Goal: Task Accomplishment & Management: Manage account settings

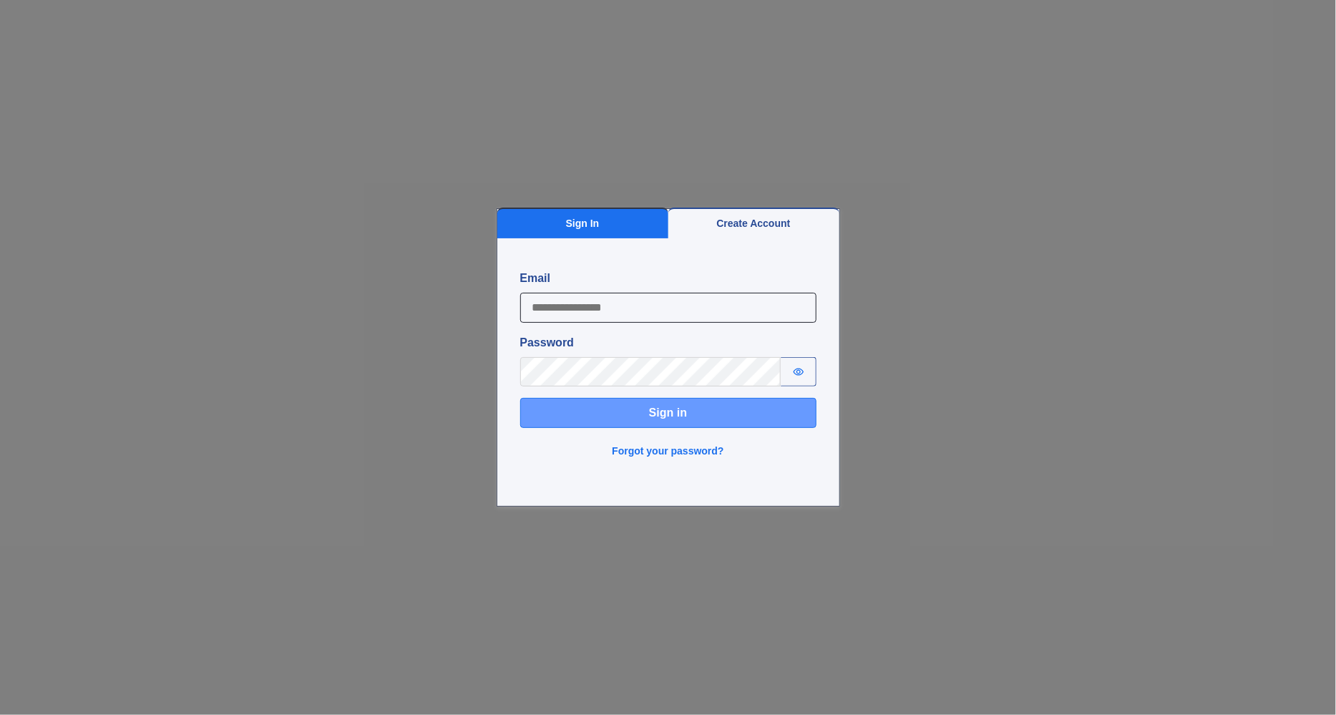
type input "**********"
click at [578, 407] on button "Sign in" at bounding box center [668, 413] width 296 height 30
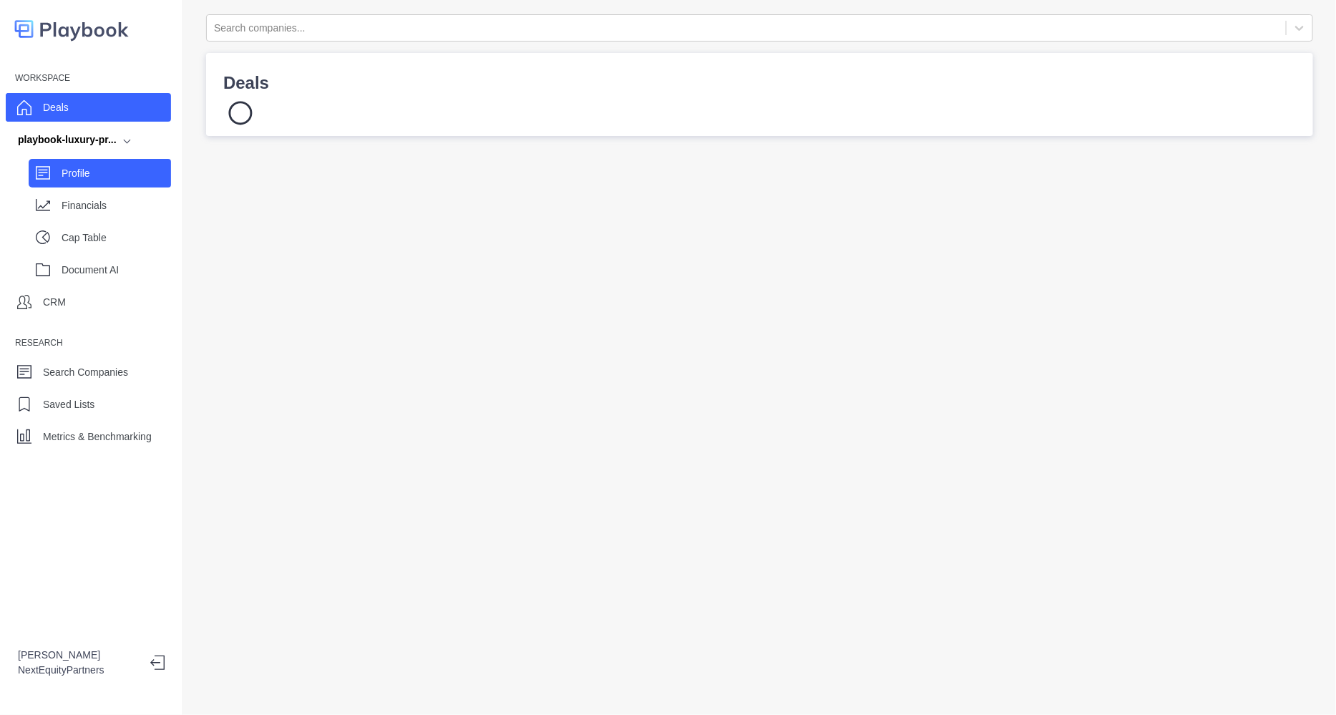
click at [80, 180] on p "Profile" at bounding box center [116, 173] width 109 height 15
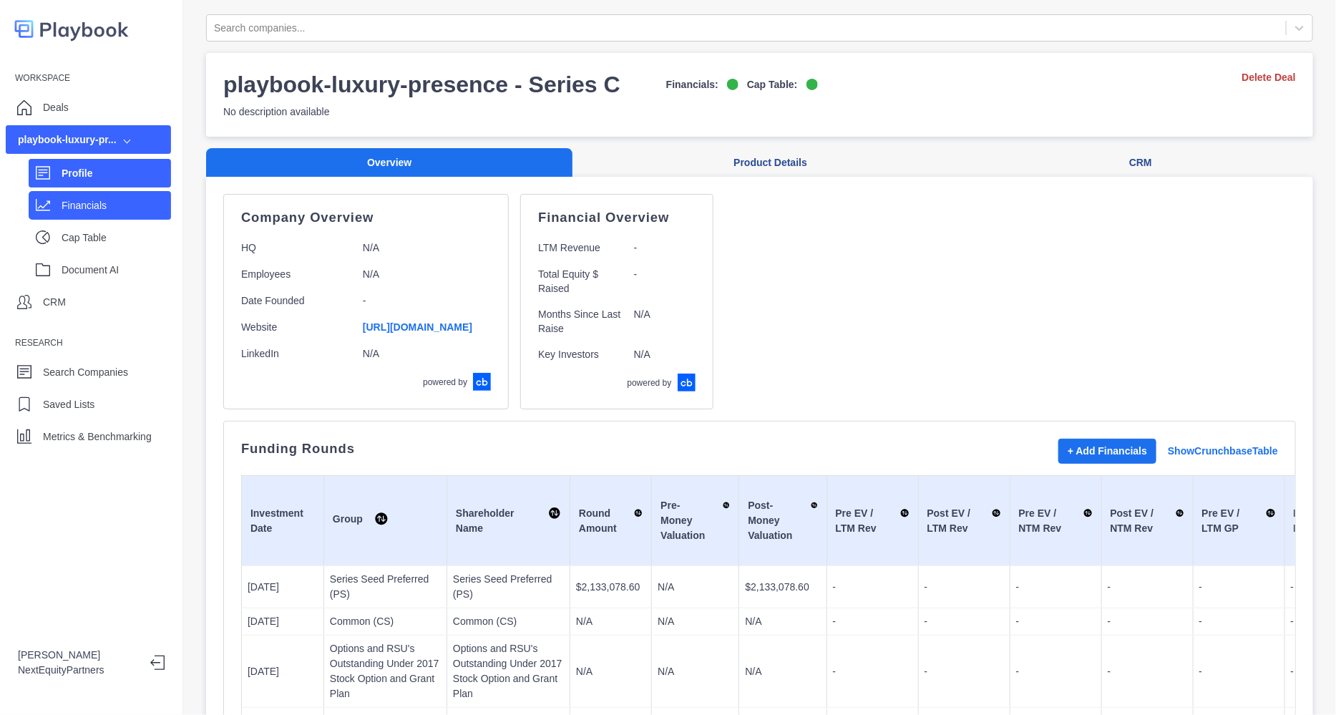
click at [81, 204] on p "Financials" at bounding box center [116, 205] width 109 height 15
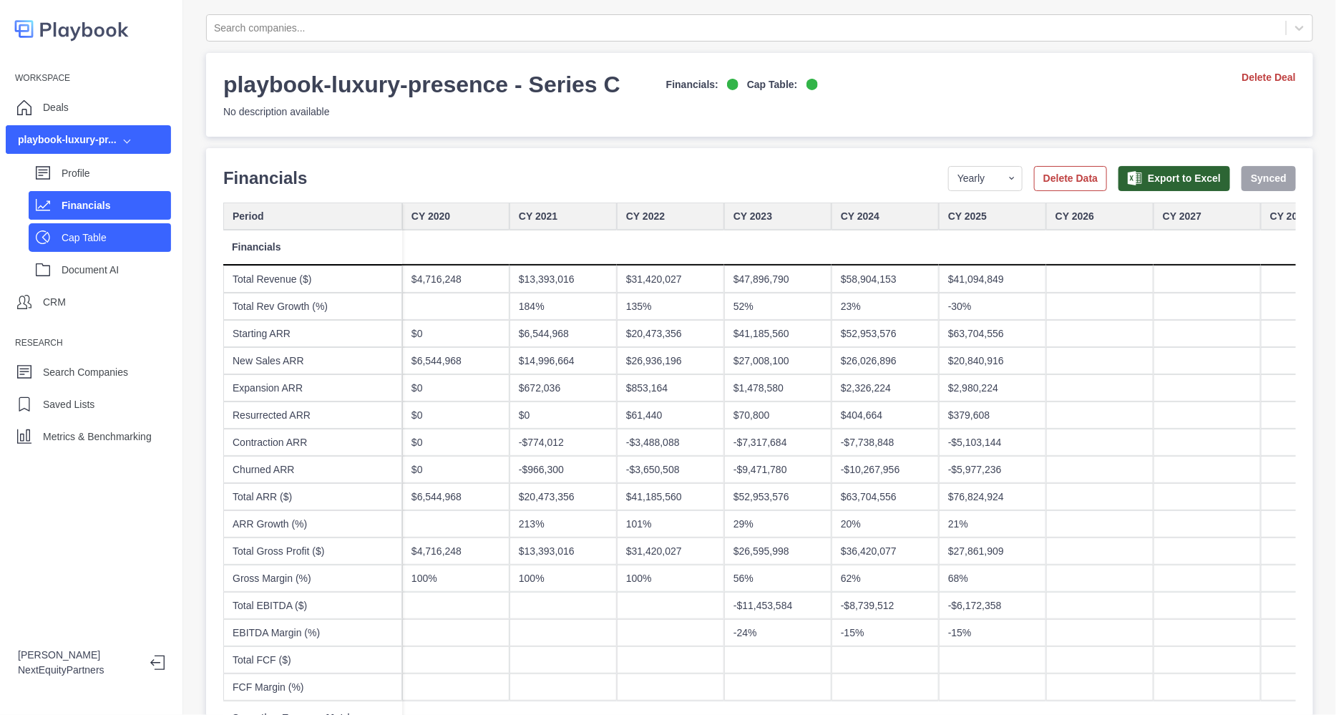
click at [81, 225] on div "Cap Table" at bounding box center [100, 237] width 142 height 29
select select "SHARE_HOLDER_TYPE_COMMON"
select select "SHARE_HOLDER_TYPE_OPTION"
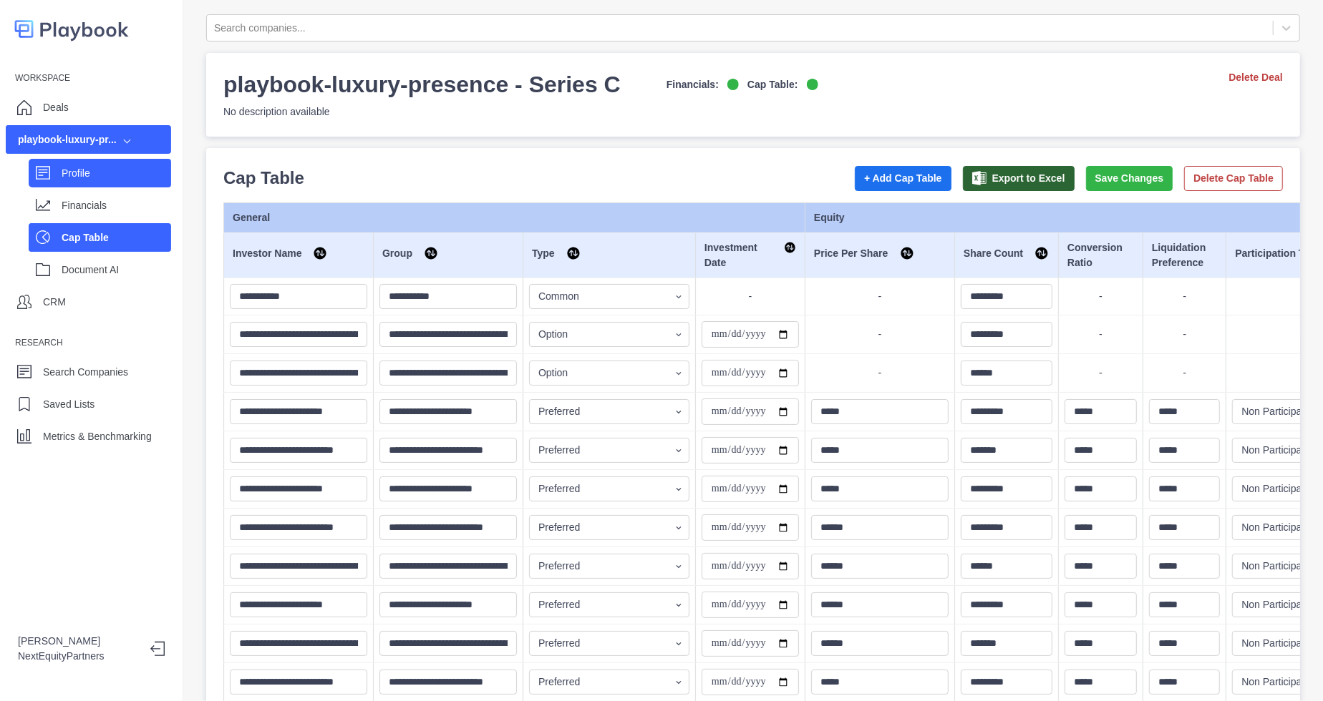
click at [43, 180] on div "Profile" at bounding box center [100, 173] width 142 height 29
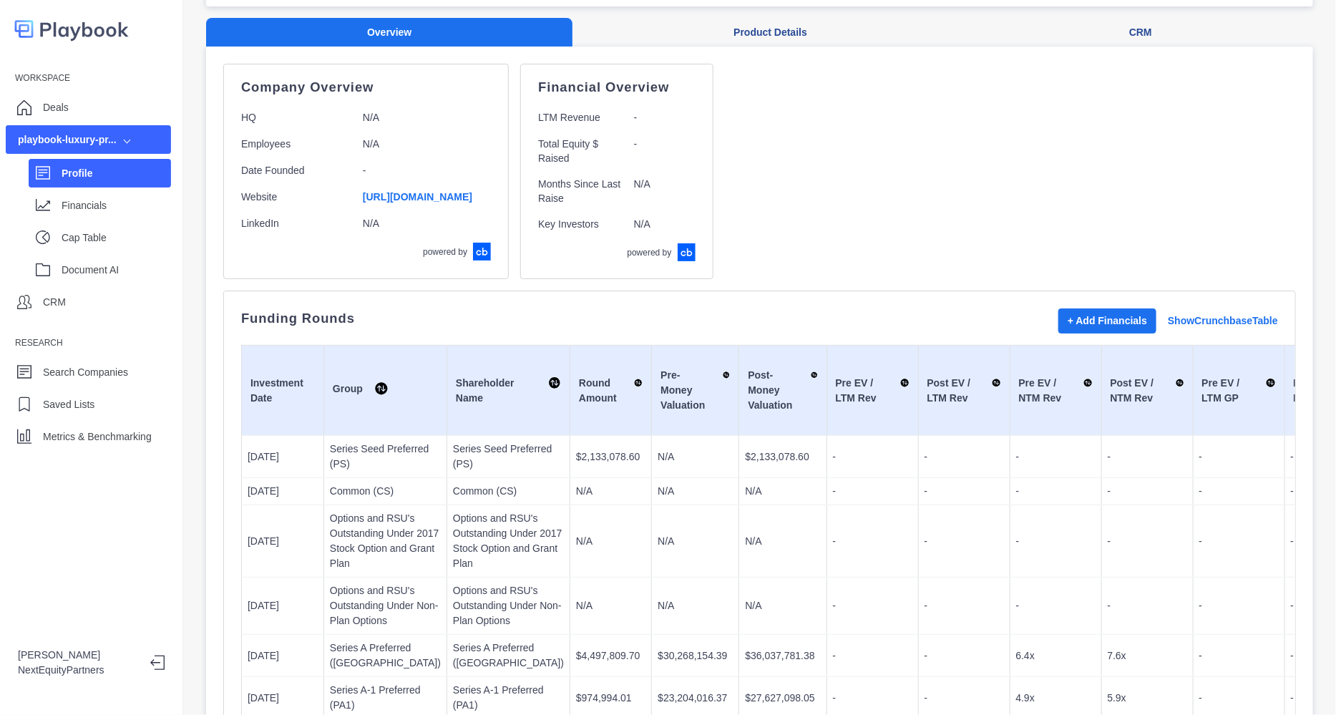
scroll to position [133, 0]
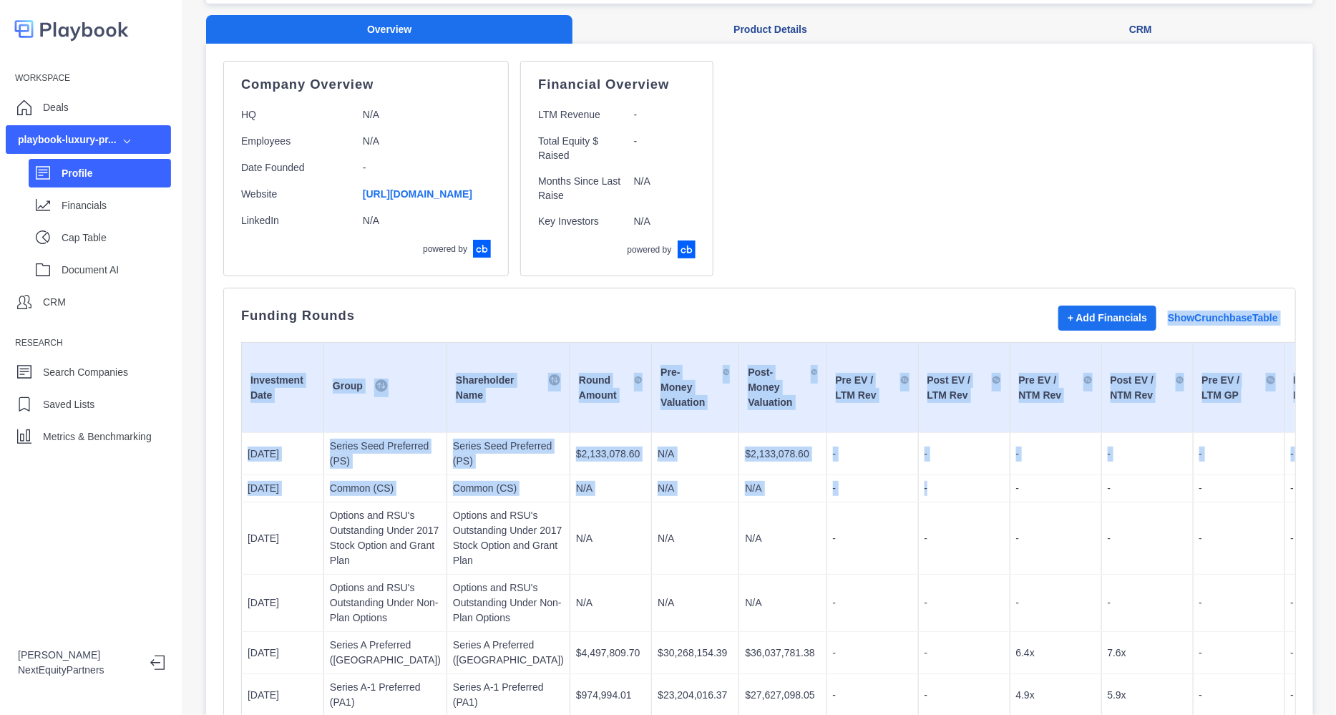
drag, startPoint x: 766, startPoint y: 318, endPoint x: 818, endPoint y: 488, distance: 178.2
click at [818, 488] on div "Funding Rounds + Add Financials Show Crunchbase Table Investment Date Group Sha…" at bounding box center [759, 602] width 1073 height 628
click at [918, 488] on td "-" at bounding box center [964, 488] width 92 height 27
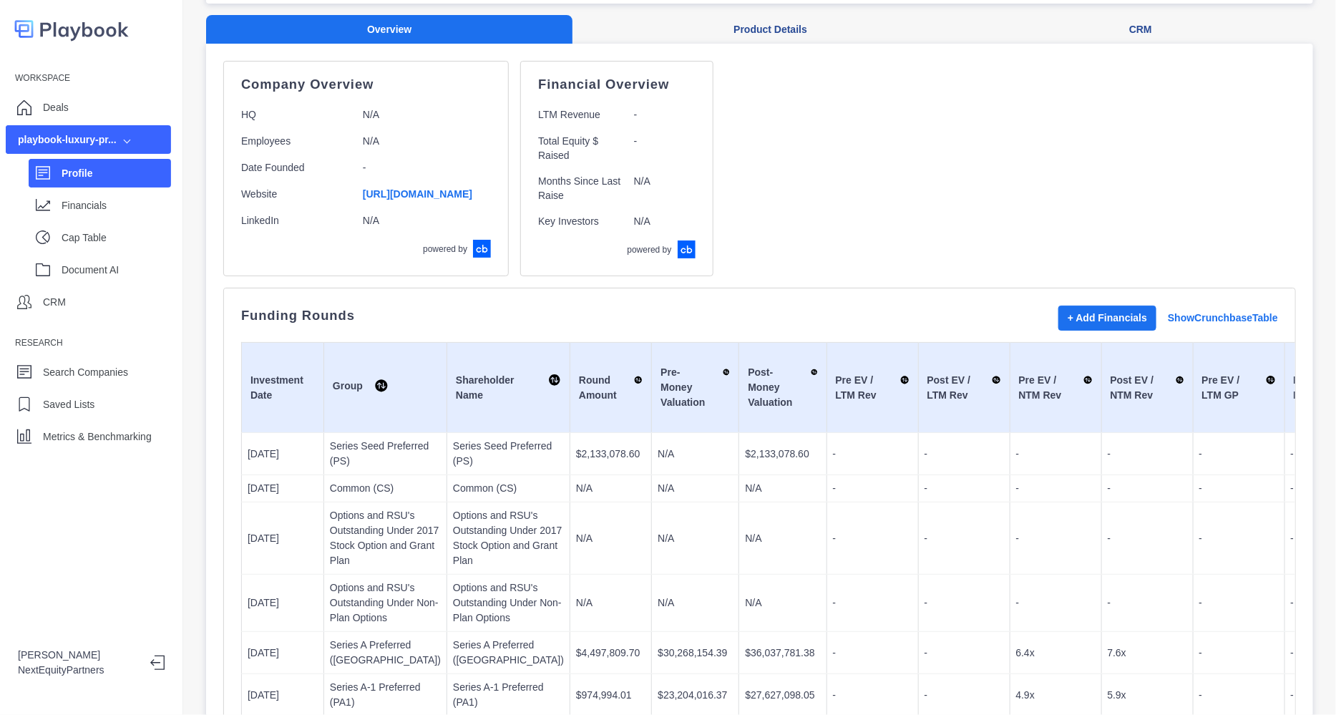
click at [1113, 256] on div "Company Overview HQ N/A Employees N/A Date Founded - Website [URL][DOMAIN_NAME]…" at bounding box center [759, 168] width 1073 height 215
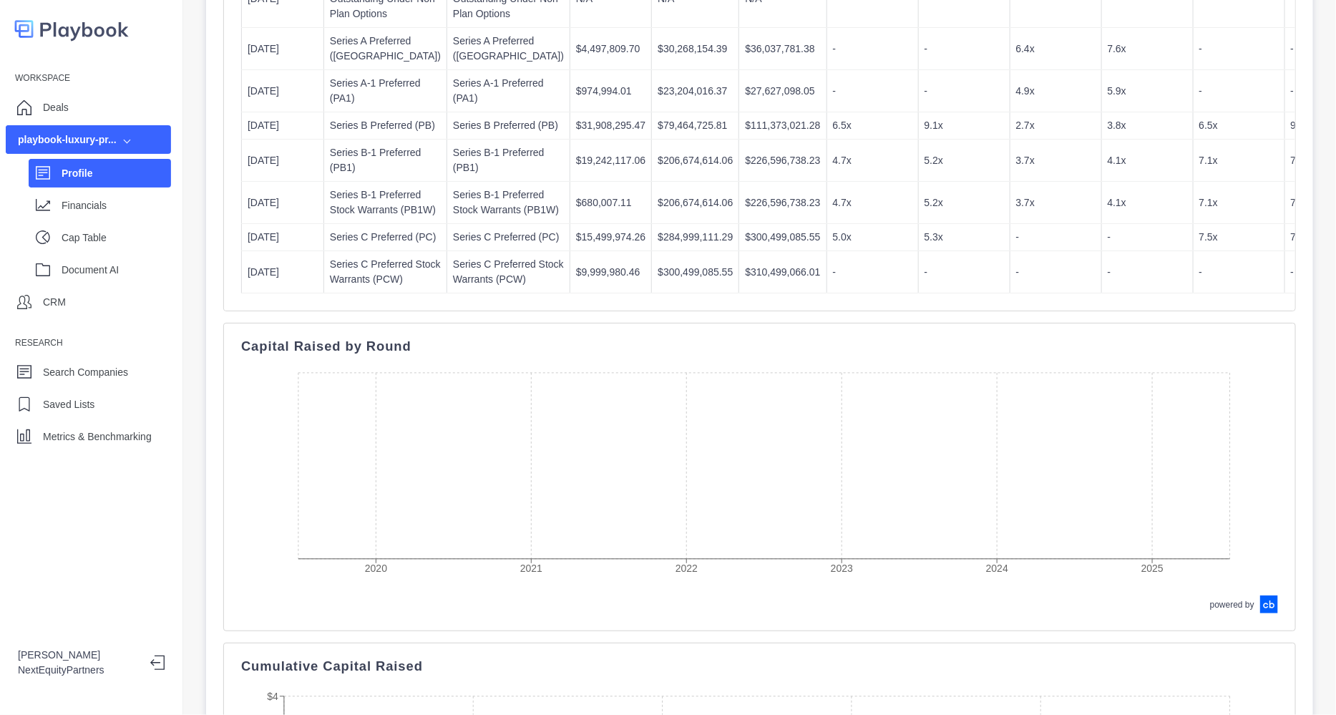
scroll to position [741, 0]
drag, startPoint x: 774, startPoint y: 535, endPoint x: 764, endPoint y: 563, distance: 30.1
click at [827, 290] on td "-" at bounding box center [873, 269] width 92 height 42
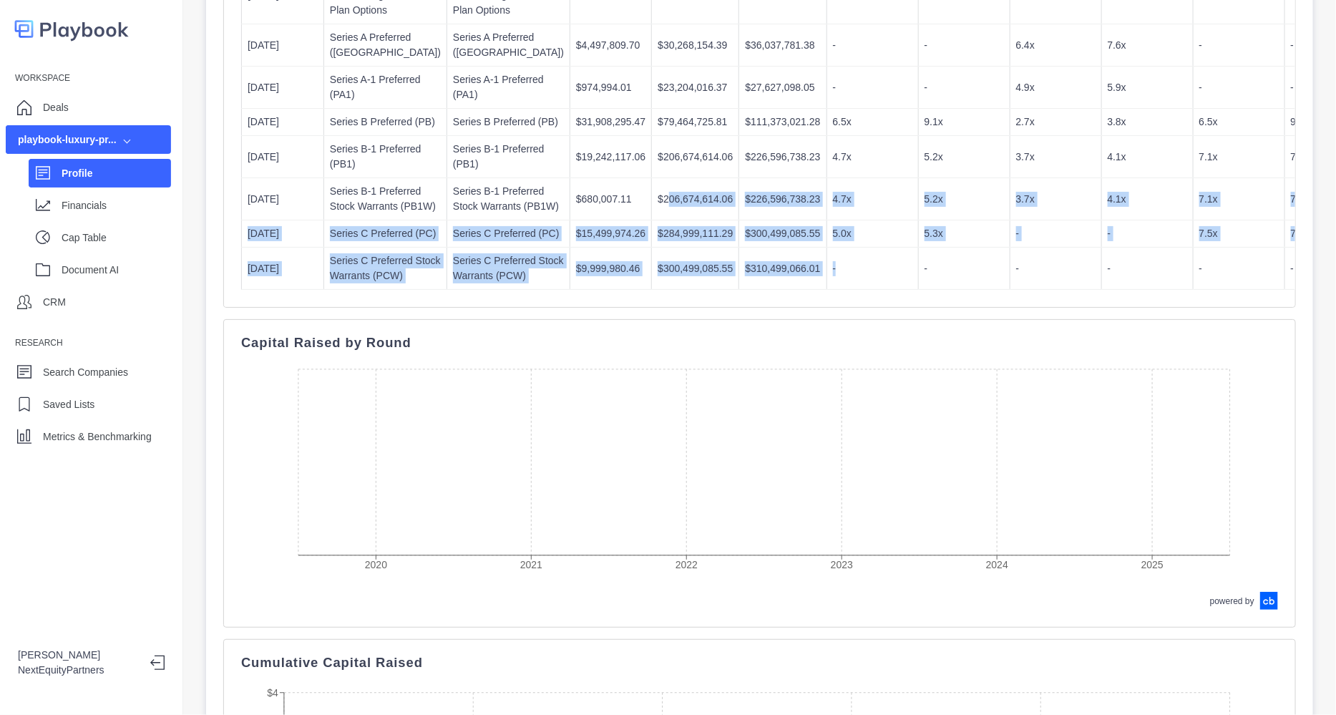
drag, startPoint x: 764, startPoint y: 563, endPoint x: 565, endPoint y: 394, distance: 262.0
click at [652, 220] on td "$206,674,614.06" at bounding box center [695, 199] width 87 height 42
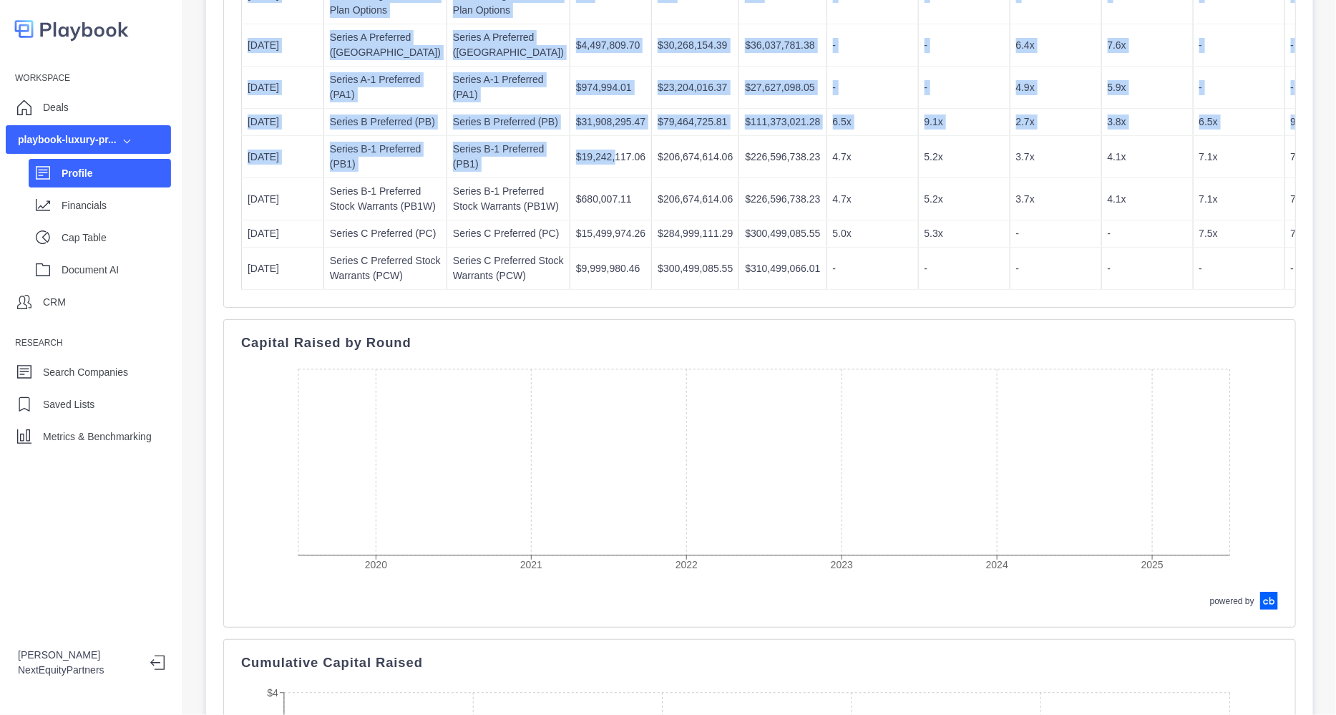
drag, startPoint x: 544, startPoint y: 345, endPoint x: 894, endPoint y: 631, distance: 451.7
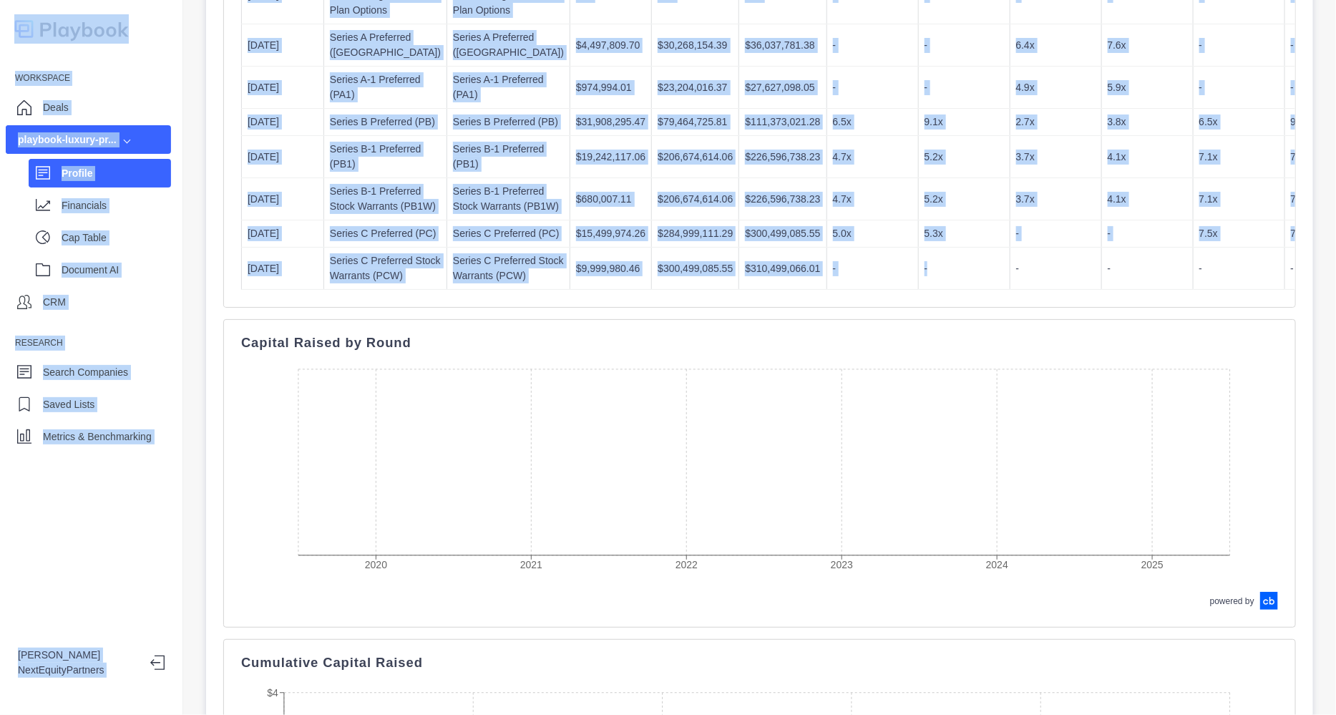
drag, startPoint x: 849, startPoint y: 575, endPoint x: 89, endPoint y: 6, distance: 948.4
click at [89, 6] on div "Workspace Deals playbook-luxury-pr... Profile Financials Cap Table Document AI …" at bounding box center [668, 357] width 1336 height 715
click at [570, 220] on td "$680,007.11" at bounding box center [611, 199] width 82 height 42
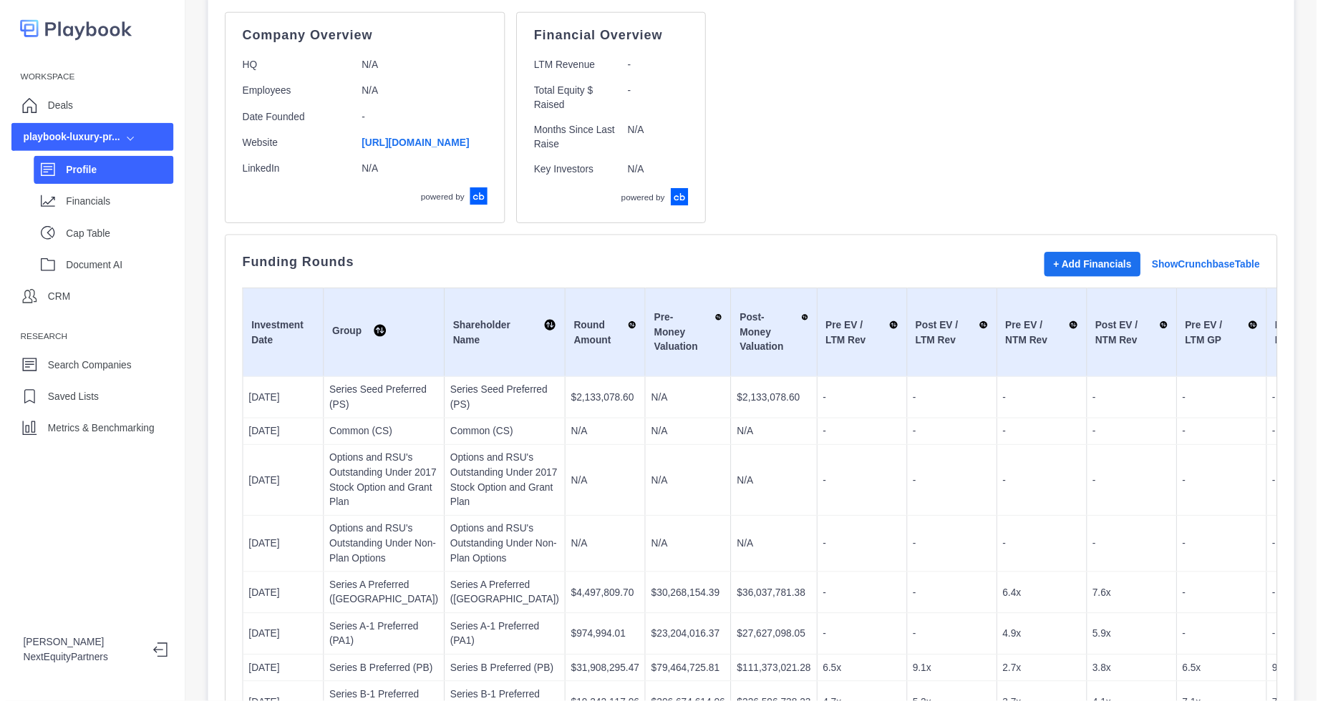
scroll to position [104, 0]
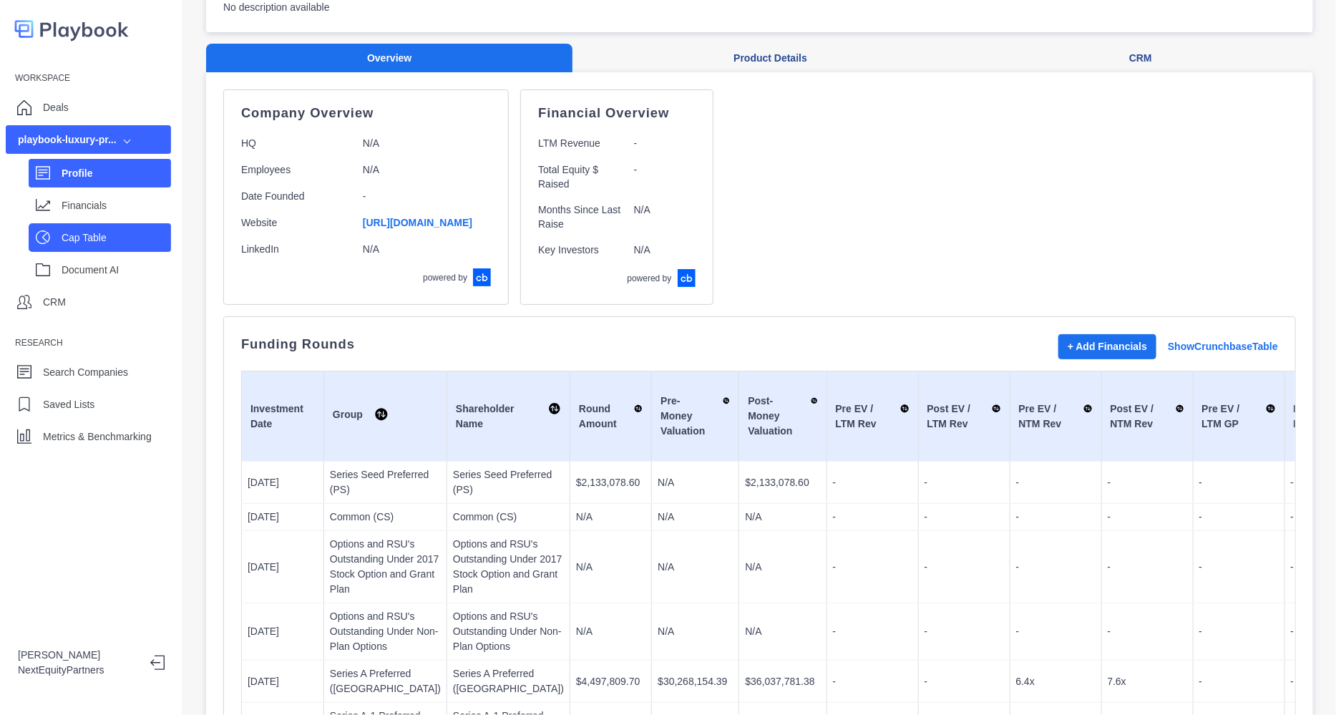
click at [47, 230] on icon at bounding box center [43, 237] width 14 height 14
select select "SHARE_HOLDER_TYPE_COMMON"
select select "SHARE_HOLDER_TYPE_OPTION"
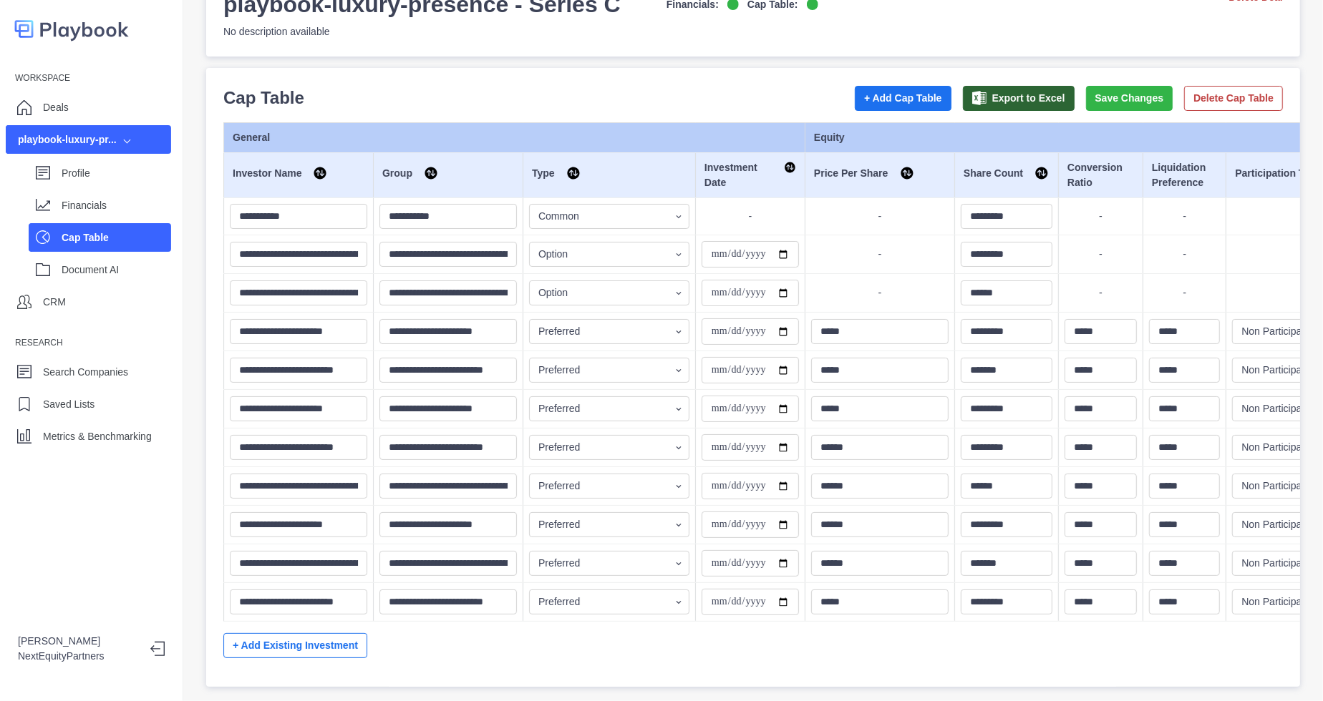
scroll to position [102, 0]
click at [991, 86] on button "Export to Excel" at bounding box center [1019, 98] width 112 height 25
drag, startPoint x: 520, startPoint y: 77, endPoint x: 1111, endPoint y: 616, distance: 800.4
click at [1111, 616] on div "**********" at bounding box center [752, 377] width 1059 height 585
click at [1111, 616] on div "**********" at bounding box center [752, 395] width 1059 height 547
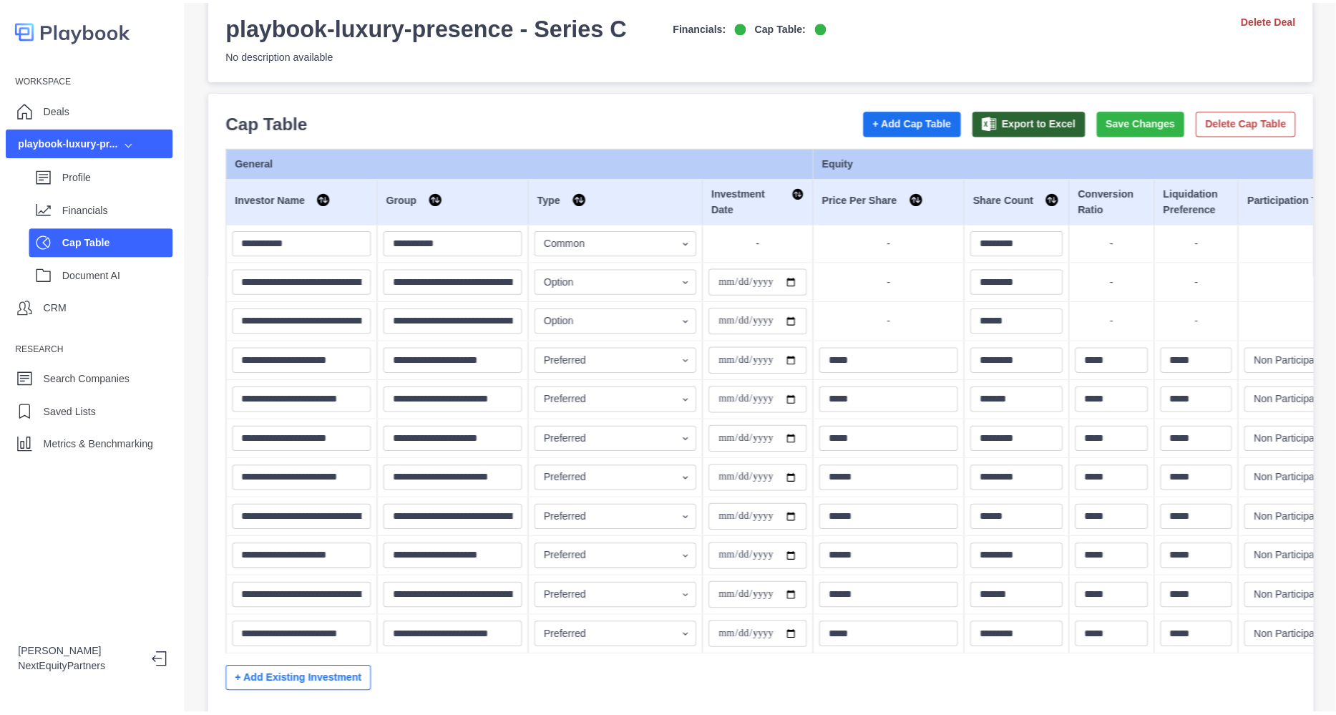
scroll to position [0, 0]
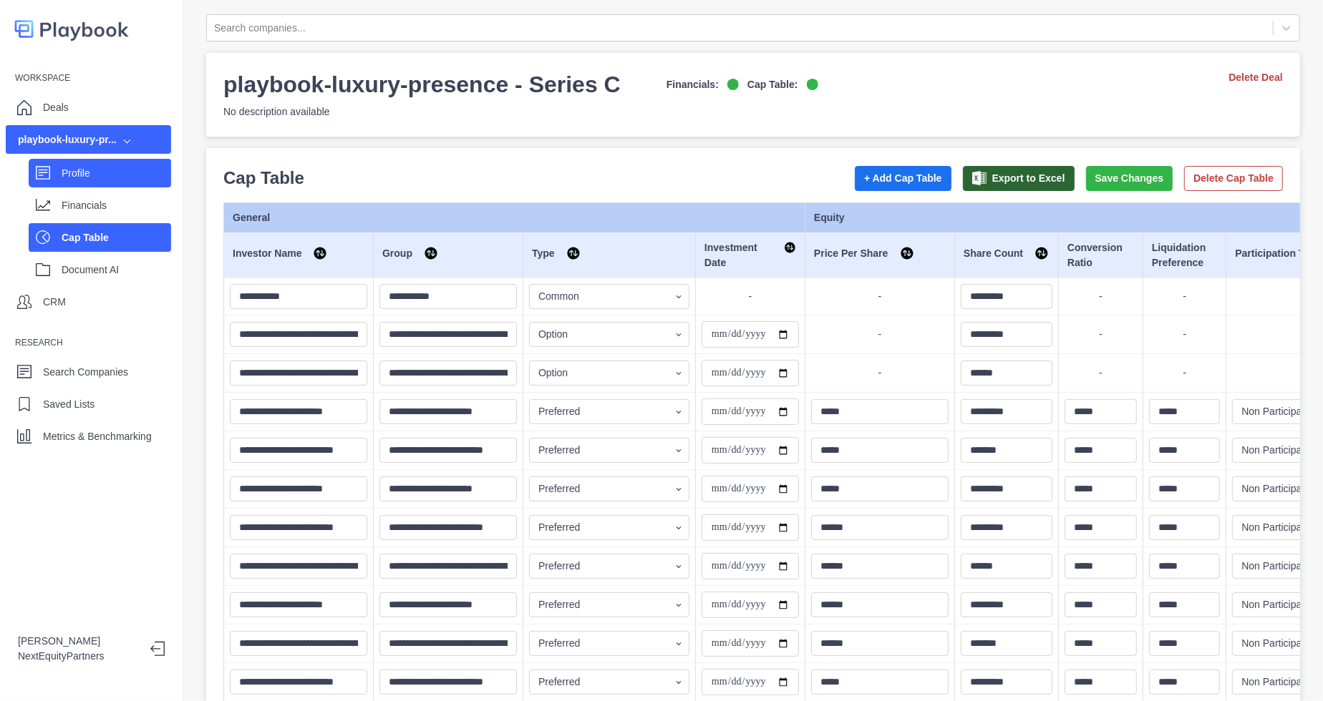
click at [122, 175] on p "Profile" at bounding box center [116, 173] width 109 height 15
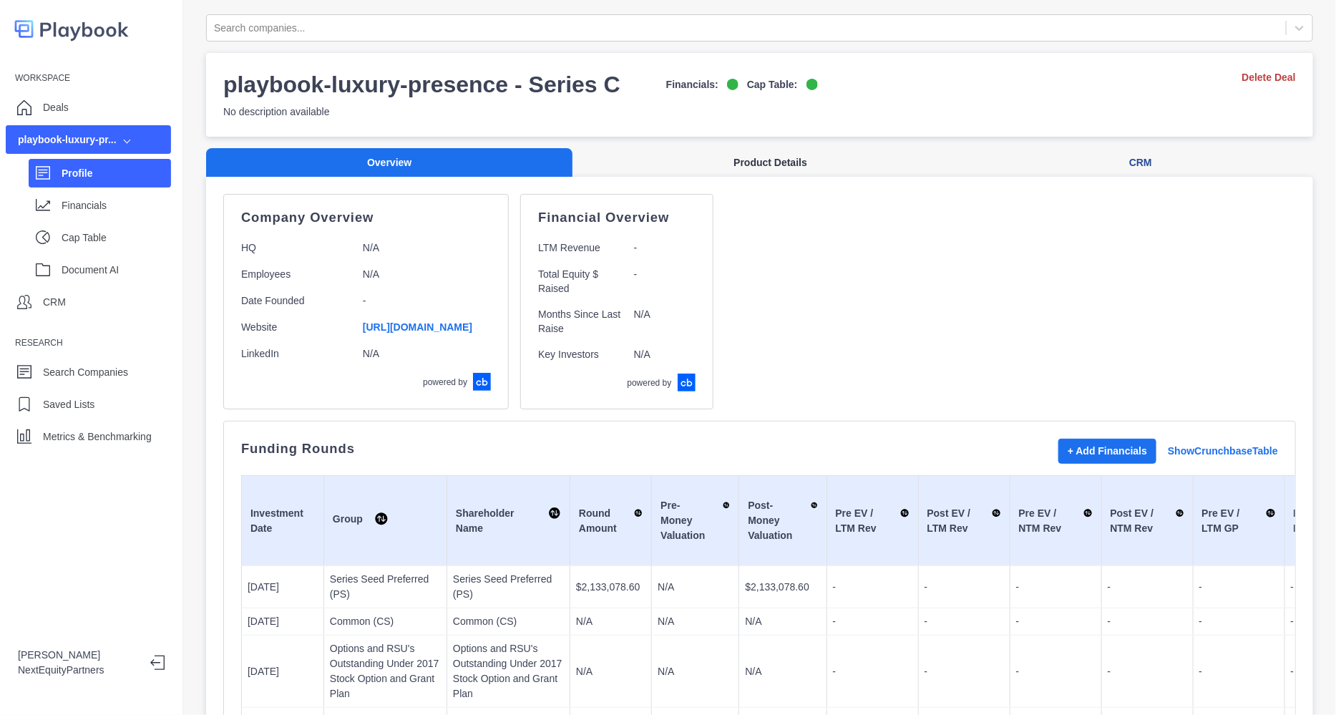
click at [809, 173] on button "Product Details" at bounding box center [771, 162] width 396 height 29
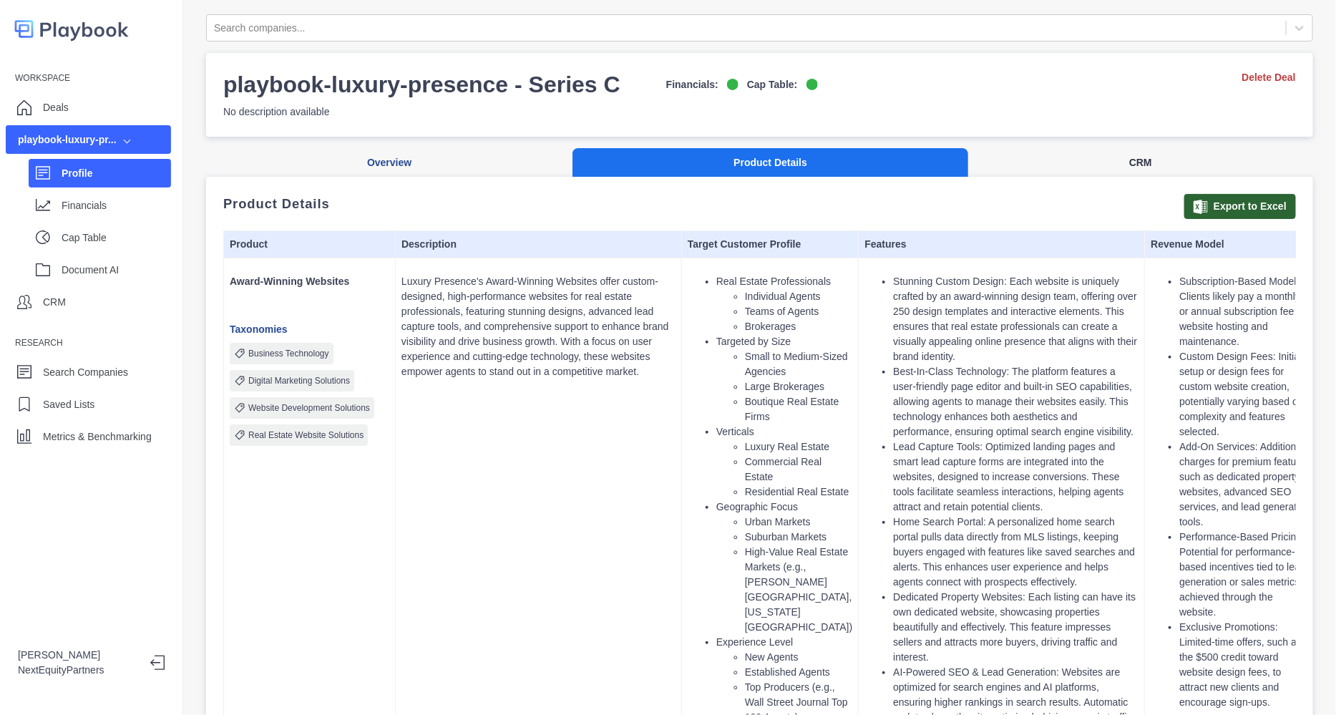
click at [1152, 163] on button "CRM" at bounding box center [1140, 162] width 345 height 29
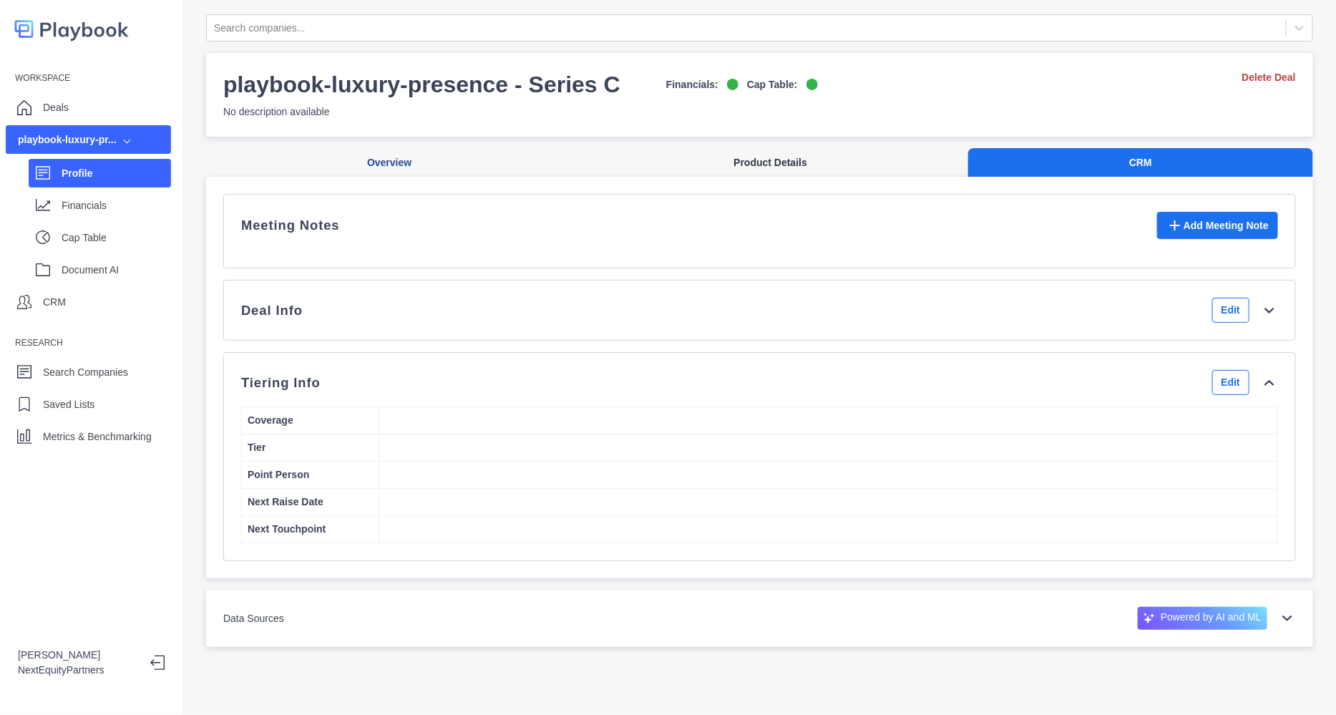
click at [741, 171] on button "Product Details" at bounding box center [771, 162] width 396 height 29
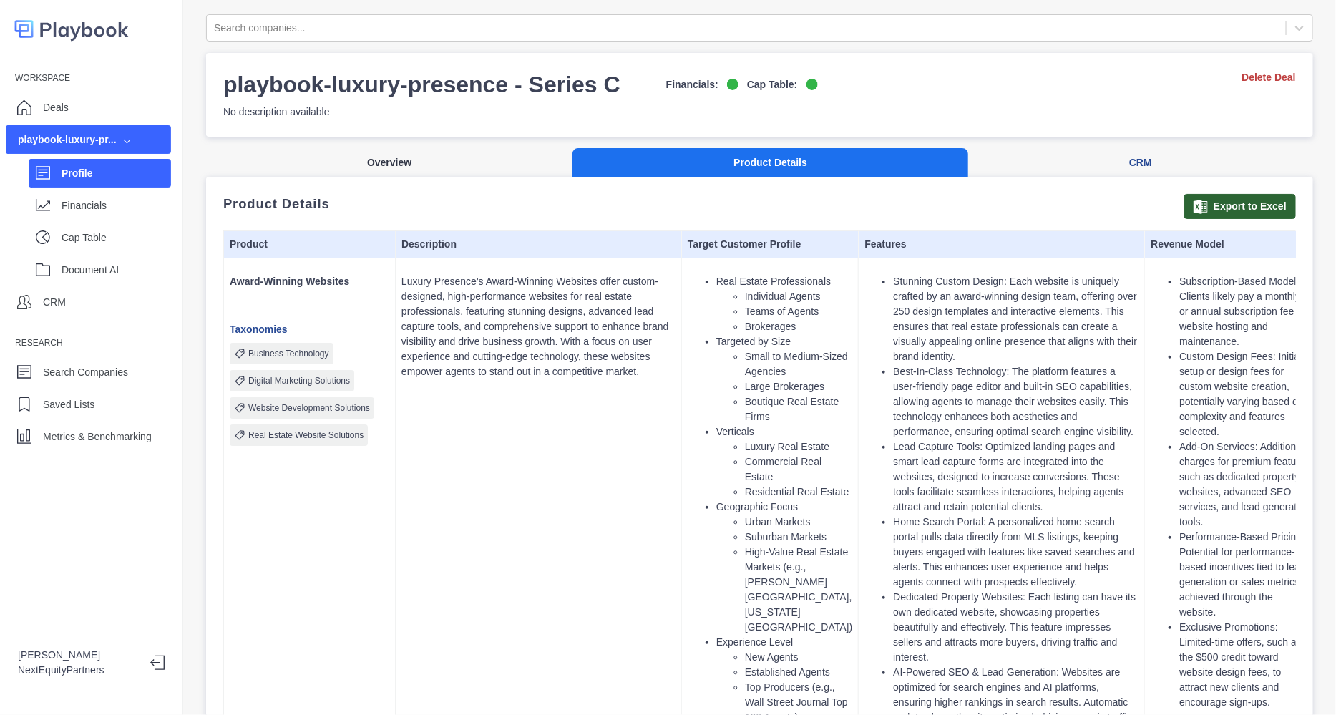
drag, startPoint x: 379, startPoint y: 162, endPoint x: 363, endPoint y: 160, distance: 16.6
click at [379, 162] on button "Overview" at bounding box center [389, 162] width 366 height 29
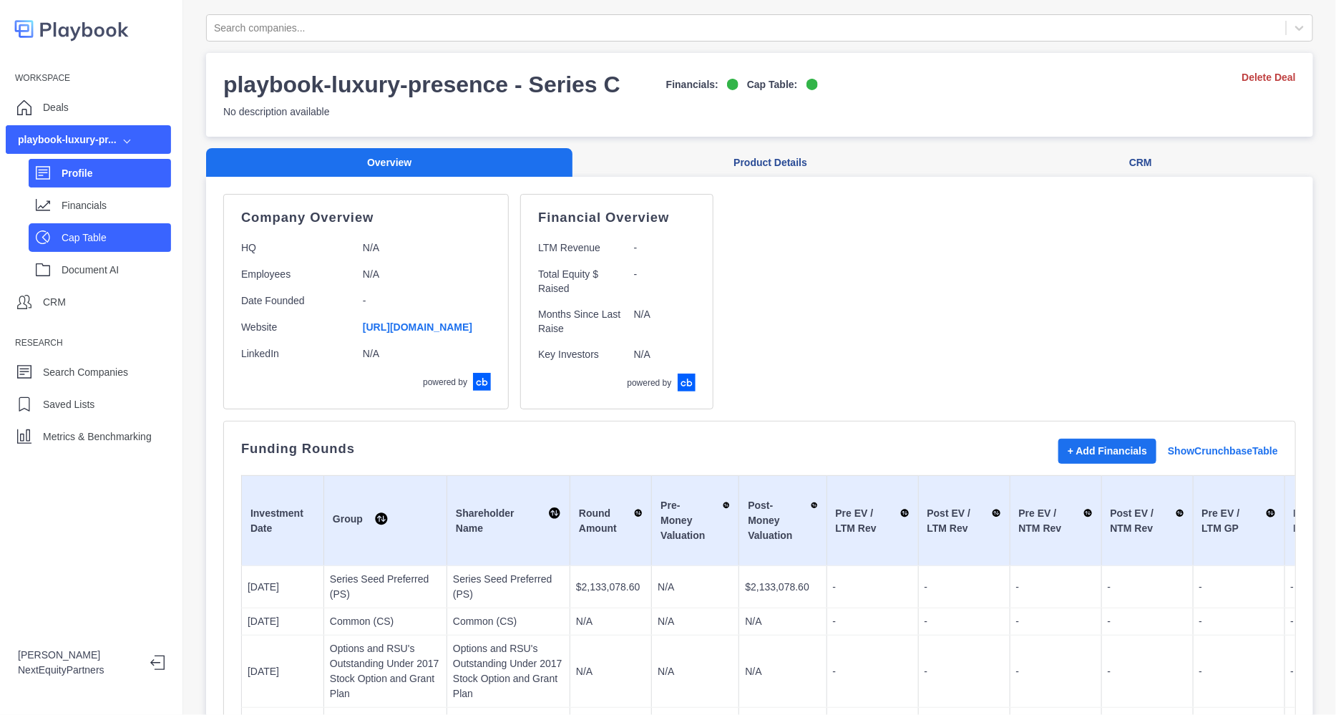
click at [115, 239] on p "Cap Table" at bounding box center [116, 237] width 109 height 15
select select "SHARE_HOLDER_TYPE_COMMON"
select select "SHARE_HOLDER_TYPE_OPTION"
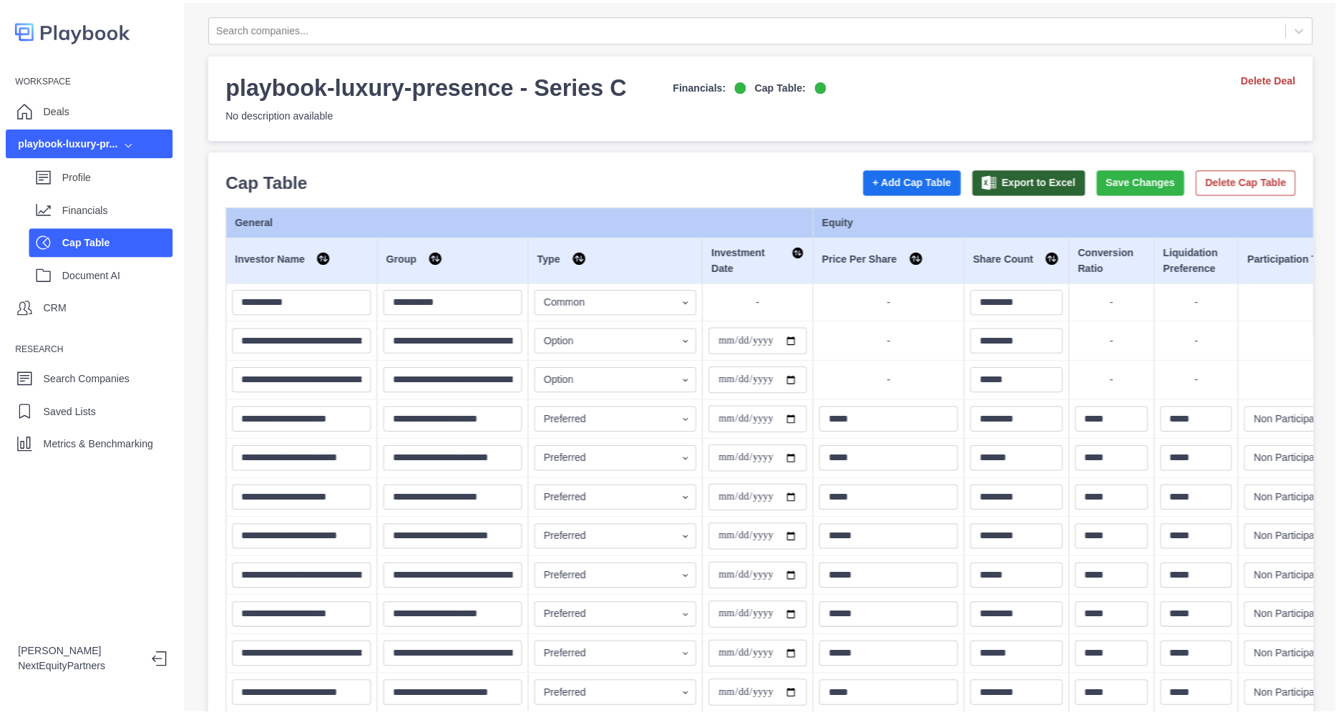
scroll to position [102, 0]
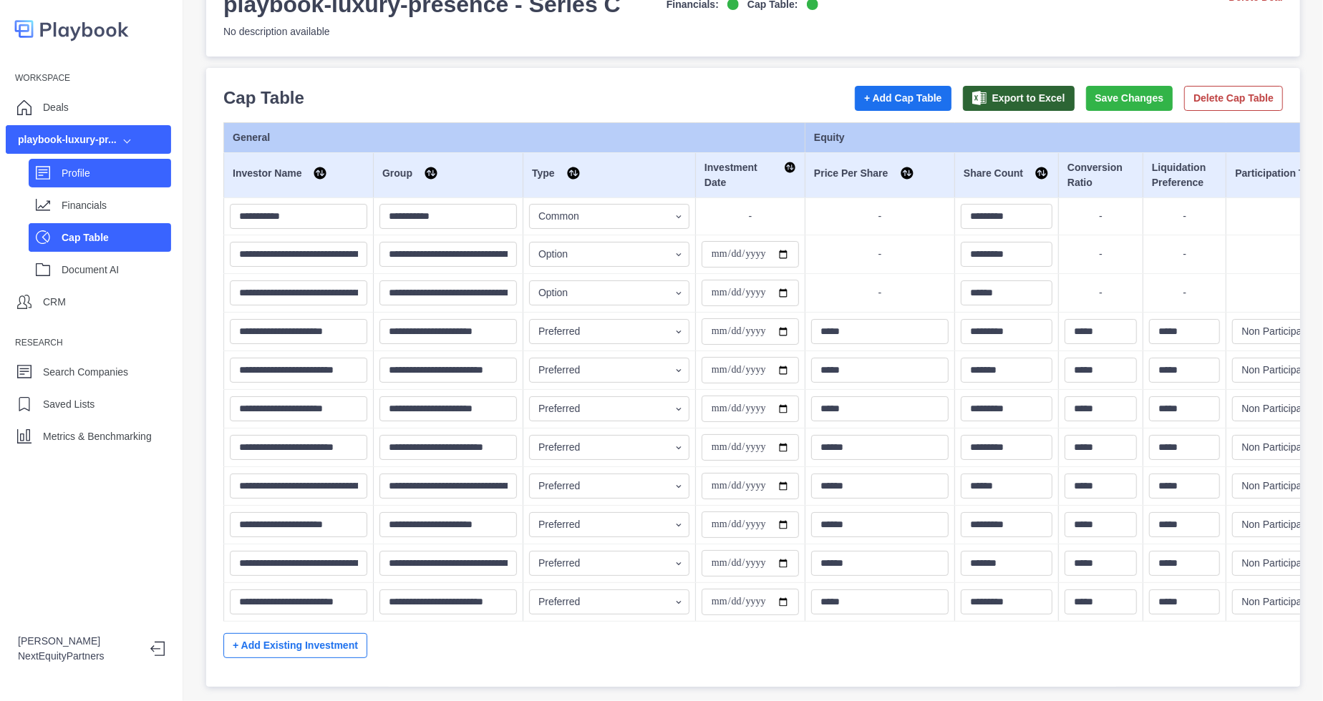
click at [100, 160] on div "Profile" at bounding box center [100, 173] width 142 height 29
